Goal: Communication & Community: Participate in discussion

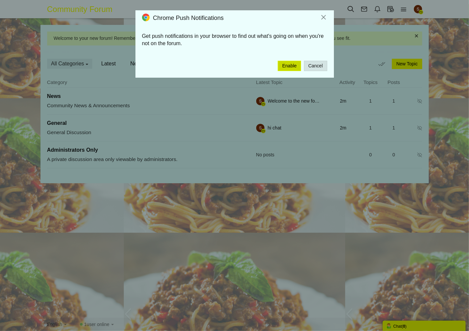
click at [290, 64] on button "Enable" at bounding box center [289, 66] width 23 height 10
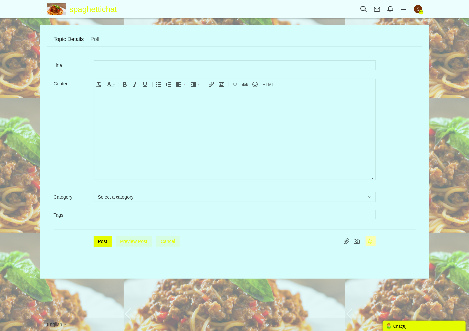
click at [134, 65] on input "text" at bounding box center [235, 65] width 282 height 10
click at [98, 40] on link "Poll" at bounding box center [94, 39] width 9 height 15
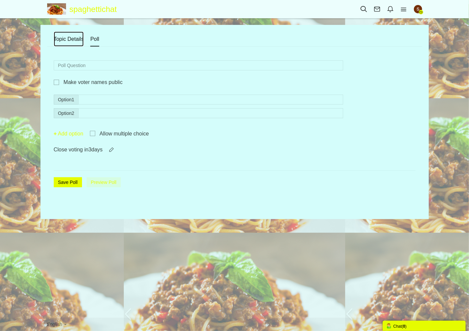
click at [70, 39] on link "Topic Details" at bounding box center [69, 39] width 30 height 15
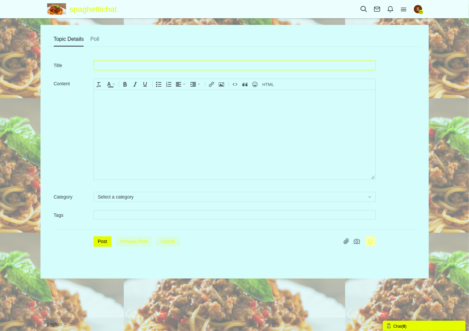
click at [124, 65] on input "text" at bounding box center [235, 65] width 282 height 10
click at [170, 65] on input "WELCOME TO SPAGHETTICHAN!" at bounding box center [235, 65] width 282 height 10
click at [126, 84] on icon "Bold" at bounding box center [125, 84] width 5 height 5
type input "WELCOME TO SPAGHETTICHAT!"
drag, startPoint x: 191, startPoint y: 65, endPoint x: 78, endPoint y: 65, distance: 113.4
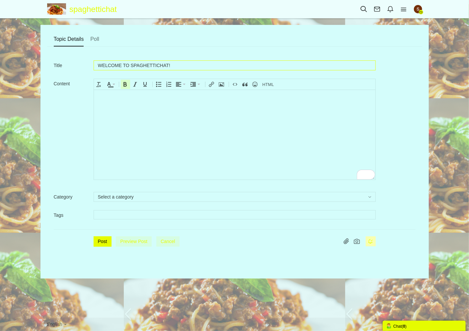
click at [78, 65] on div "Title WELCOME TO SPAGHETTICHAT!" at bounding box center [235, 66] width 362 height 13
click at [202, 61] on input "WELCOME TO SPAGHETTICHAT!" at bounding box center [235, 65] width 282 height 10
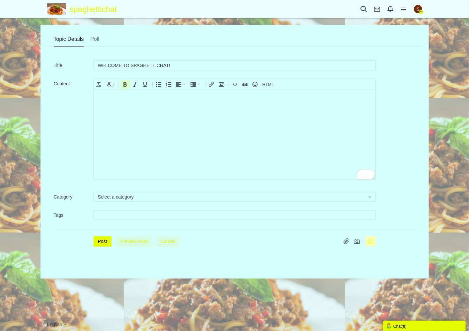
click at [141, 115] on body "﻿" at bounding box center [234, 135] width 281 height 90
drag, startPoint x: 159, startPoint y: 97, endPoint x: 160, endPoint y: 93, distance: 3.5
click at [159, 97] on div "the greatest internet forum eber" at bounding box center [234, 96] width 275 height 6
click at [127, 213] on input "text" at bounding box center [234, 214] width 273 height 7
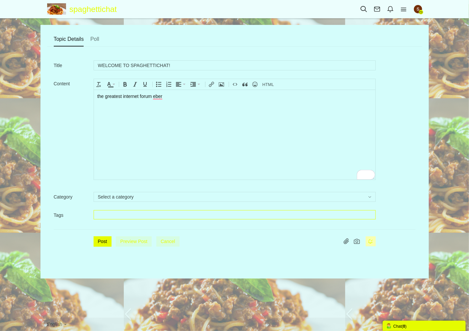
click at [141, 190] on div "Title WELCOME TO SPAGHETTICHAT! Content div Deleting Attachment... getFilename …" at bounding box center [234, 156] width 375 height 218
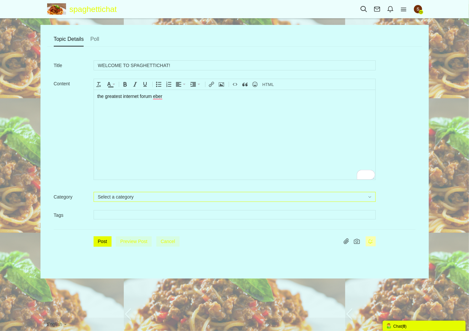
click at [142, 199] on button "Select a category" at bounding box center [235, 197] width 282 height 10
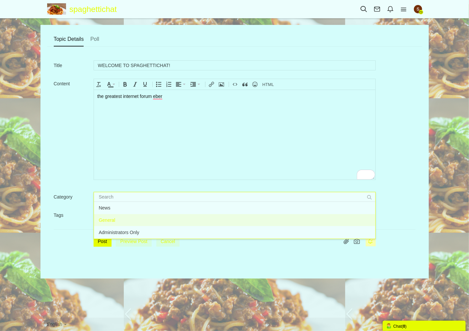
click at [121, 218] on li "General" at bounding box center [234, 220] width 281 height 12
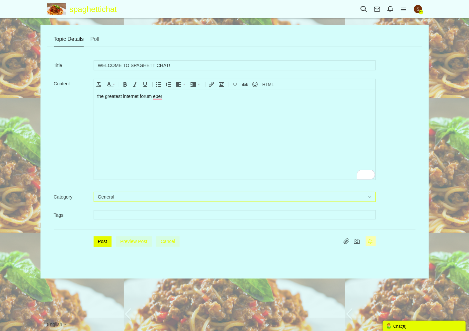
click at [124, 195] on button "General" at bounding box center [235, 197] width 282 height 10
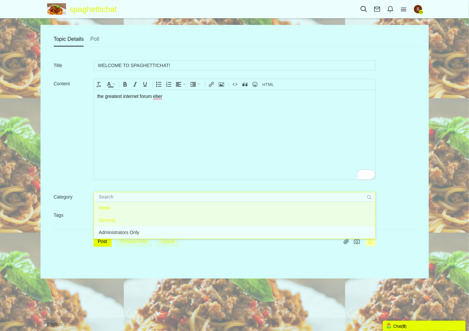
click at [118, 211] on li "News" at bounding box center [234, 208] width 281 height 12
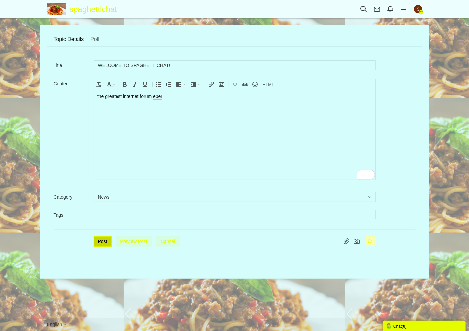
click at [103, 237] on button "Post" at bounding box center [103, 241] width 18 height 10
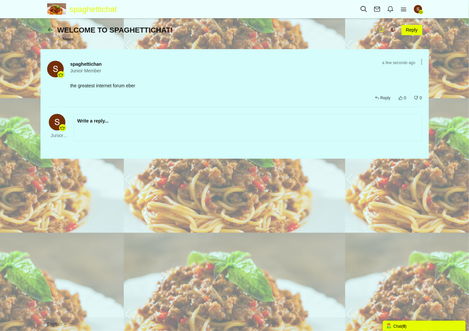
click at [51, 31] on icon at bounding box center [52, 29] width 10 height 6
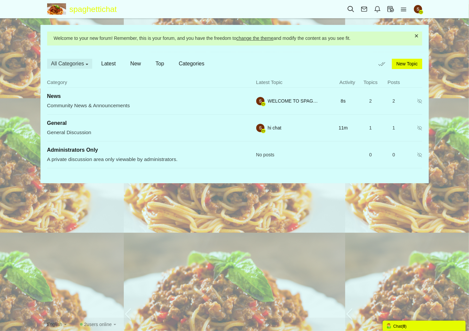
click at [412, 8] on li "spaghettichan Profile spaghettichan Settings Edit Profile Followed Content Log …" at bounding box center [416, 9] width 12 height 8
click at [418, 8] on img "button" at bounding box center [418, 9] width 8 height 8
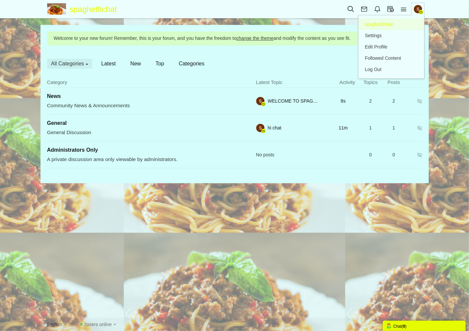
click at [395, 27] on link "Profile spaghettichan" at bounding box center [391, 24] width 66 height 11
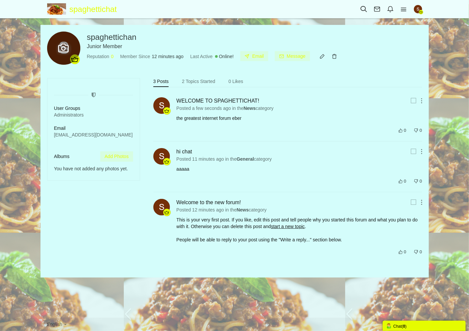
click at [63, 47] on icon at bounding box center [63, 48] width 17 height 12
click at [80, 60] on link "Upload photo" at bounding box center [80, 61] width 43 height 11
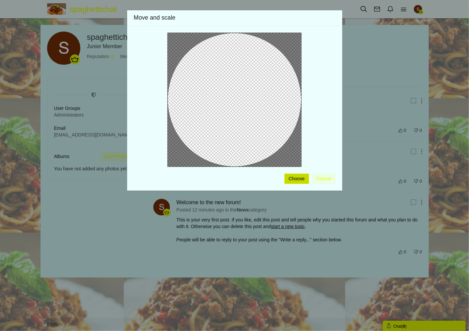
click at [297, 178] on button "Choose" at bounding box center [296, 178] width 25 height 10
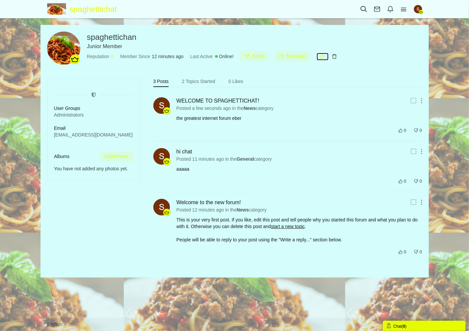
click at [323, 58] on icon at bounding box center [322, 56] width 12 height 6
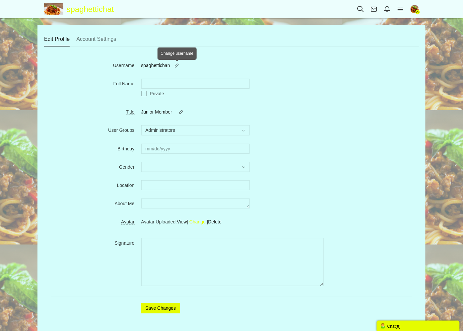
click at [171, 63] on small at bounding box center [176, 65] width 11 height 5
click button "submit" at bounding box center [232, 65] width 10 height 10
click at [162, 62] on link "spaghettichan" at bounding box center [155, 65] width 29 height 7
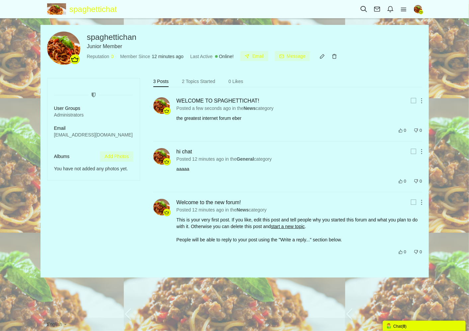
click at [123, 38] on span "spaghettichan" at bounding box center [111, 37] width 49 height 9
click at [321, 52] on div "Reputation 0 Member Since 12 minutes ago Last Active Online! Email Message" at bounding box center [254, 56] width 335 height 10
click at [322, 54] on icon at bounding box center [322, 56] width 12 height 6
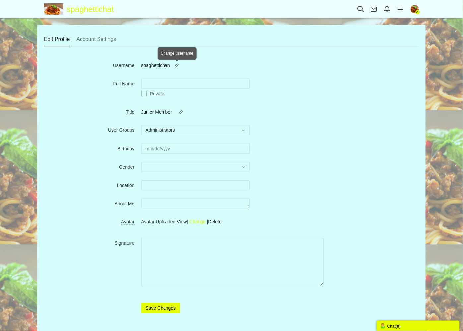
click at [180, 63] on small at bounding box center [176, 65] width 11 height 5
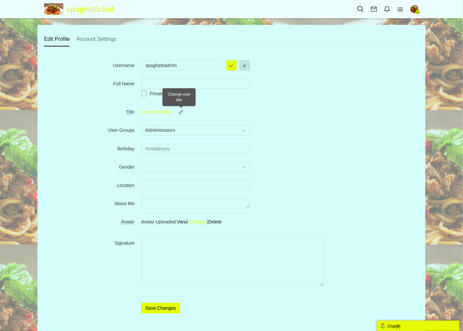
type input "spaghettiadmin"
click at [180, 110] on small at bounding box center [180, 111] width 11 height 5
drag, startPoint x: 179, startPoint y: 111, endPoint x: 150, endPoint y: 111, distance: 29.5
click at [151, 111] on input "Junior Member" at bounding box center [182, 112] width 82 height 10
type input "J"
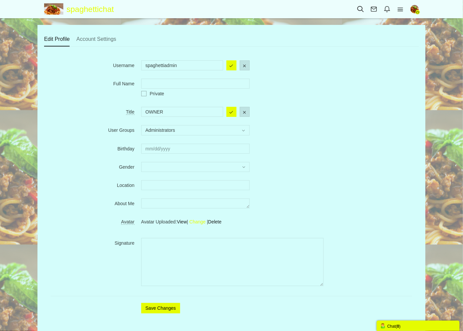
type input "OWNER"
click at [302, 161] on form "Username spaghettichan spaghettiadmin Full Name Private Title Junior Member Jun…" at bounding box center [232, 184] width 362 height 263
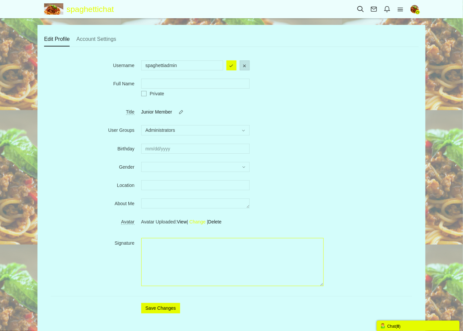
click at [173, 275] on textarea "Signature" at bounding box center [232, 262] width 182 height 48
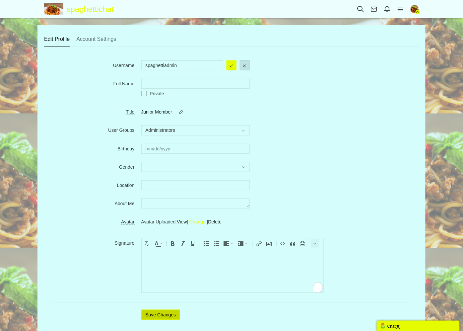
click at [170, 310] on button "Save Changes" at bounding box center [160, 314] width 39 height 10
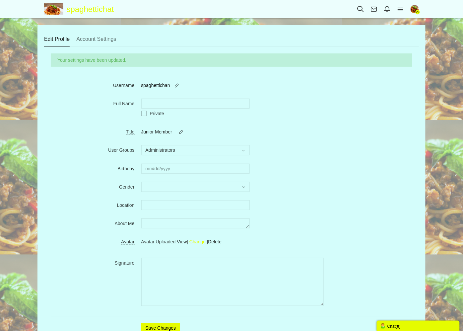
click at [415, 9] on img "button" at bounding box center [415, 9] width 8 height 8
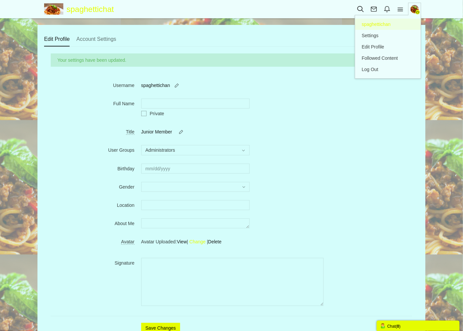
click at [390, 25] on span "spaghettichan" at bounding box center [376, 24] width 29 height 5
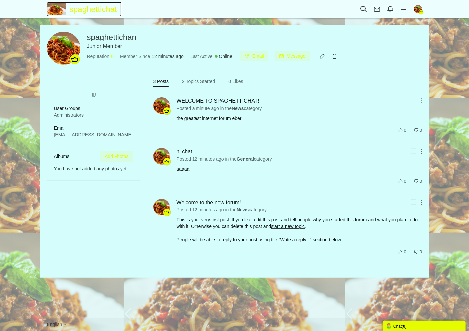
click at [99, 11] on span "spaghettichat" at bounding box center [95, 9] width 52 height 15
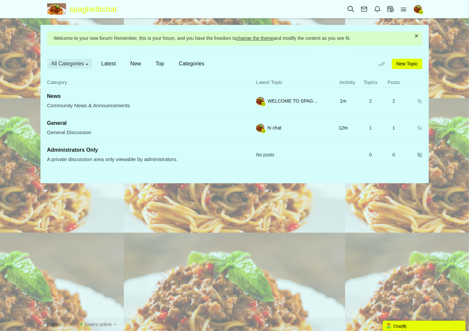
click at [274, 155] on icon "No posts" at bounding box center [307, 155] width 103 height 8
click at [464, 127] on div "Messages are turned off. Enable them to send or receive messages. Enable Messag…" at bounding box center [234, 168] width 469 height 286
click at [420, 7] on img "button" at bounding box center [418, 9] width 8 height 8
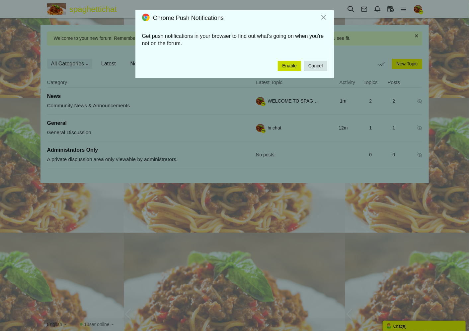
click at [290, 62] on button "Enable" at bounding box center [289, 66] width 23 height 10
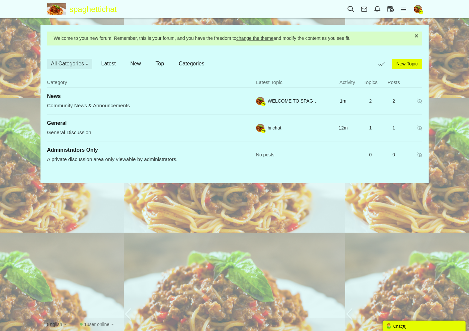
click at [447, 95] on div "Messages are turned off. Enable them to send or receive messages. Enable Messag…" at bounding box center [234, 168] width 469 height 286
click at [67, 126] on span "General" at bounding box center [57, 123] width 20 height 6
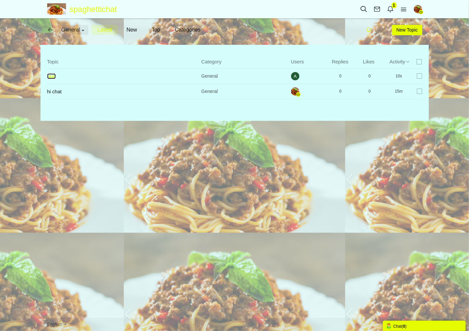
click at [51, 79] on link "test" at bounding box center [51, 76] width 9 height 6
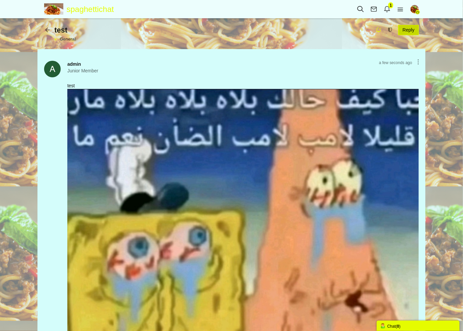
click at [410, 27] on link "Reply" at bounding box center [408, 30] width 21 height 10
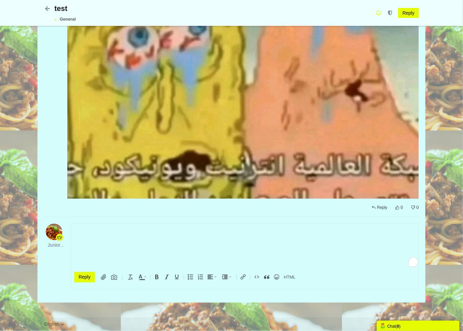
click at [141, 233] on div "To enrich screen reader interactions, please activate Accessibility in Grammarl…" at bounding box center [244, 230] width 341 height 7
click at [91, 276] on input "Reply" at bounding box center [84, 277] width 21 height 10
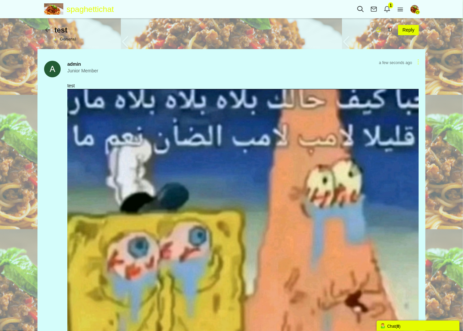
click at [417, 61] on link at bounding box center [419, 61] width 8 height 5
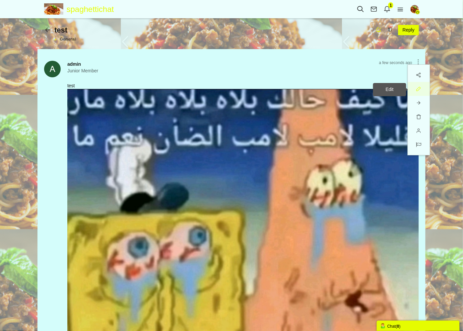
click at [423, 90] on icon at bounding box center [419, 89] width 12 height 11
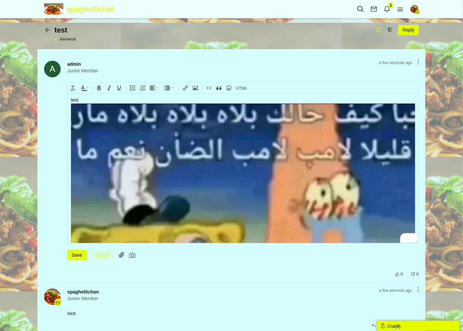
click at [69, 9] on span "spaghettichat" at bounding box center [93, 9] width 52 height 15
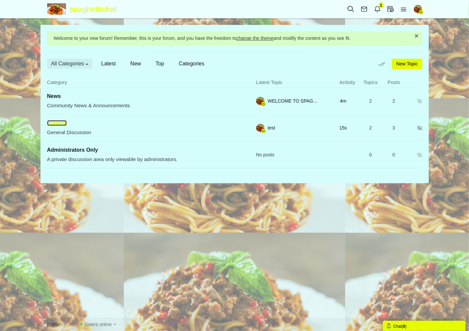
click at [67, 122] on span "General" at bounding box center [57, 123] width 20 height 6
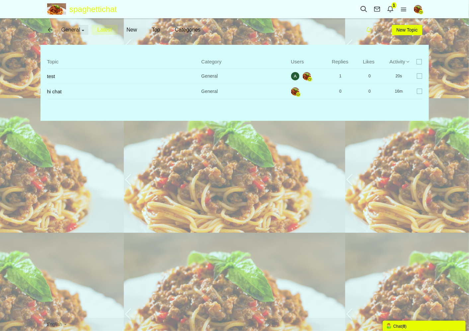
click at [73, 31] on span "General" at bounding box center [70, 30] width 19 height 6
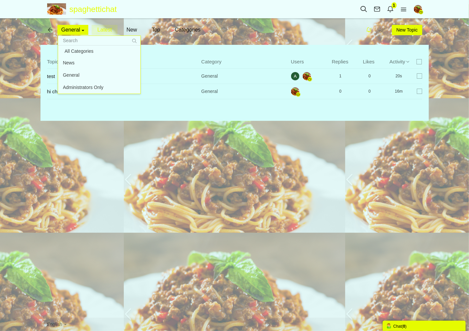
click at [52, 28] on icon at bounding box center [52, 29] width 10 height 6
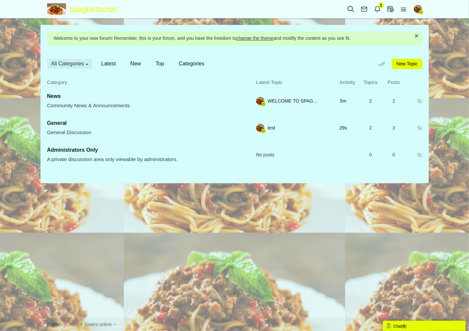
click at [419, 9] on img "button" at bounding box center [418, 9] width 8 height 8
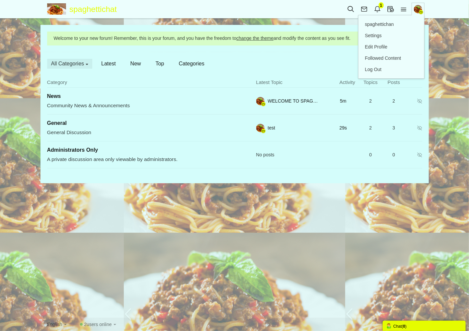
click at [452, 85] on div "Messages are turned off. Enable them to send or receive messages. Enable Messag…" at bounding box center [234, 168] width 469 height 286
